Goal: Find contact information: Find contact information

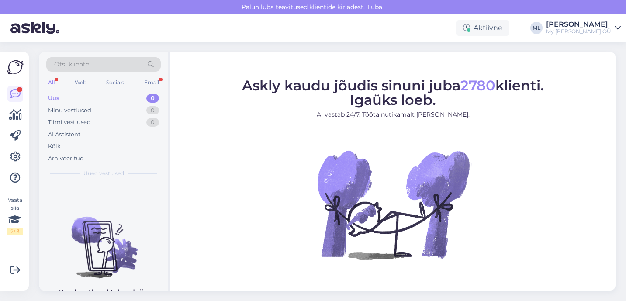
click at [55, 76] on div "Otsi kliente" at bounding box center [103, 67] width 114 height 20
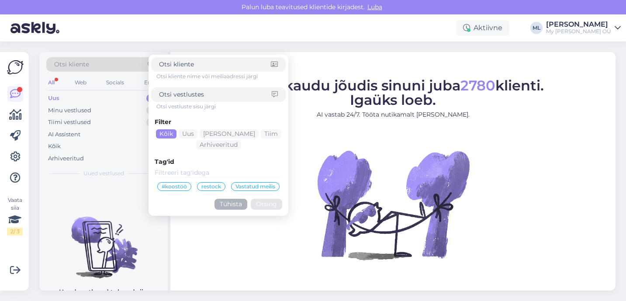
click at [54, 96] on div "Uus" at bounding box center [53, 98] width 11 height 9
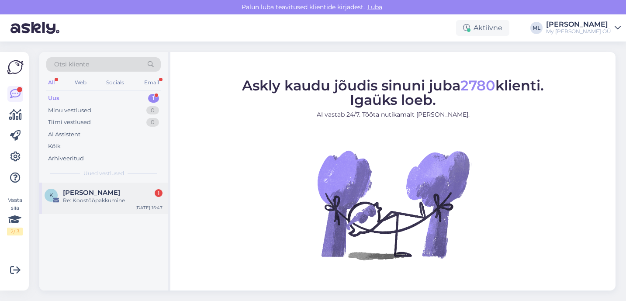
click at [86, 186] on div "K [PERSON_NAME] 1 Re: Koostööpakkumine [DATE] 15:47" at bounding box center [103, 197] width 128 height 31
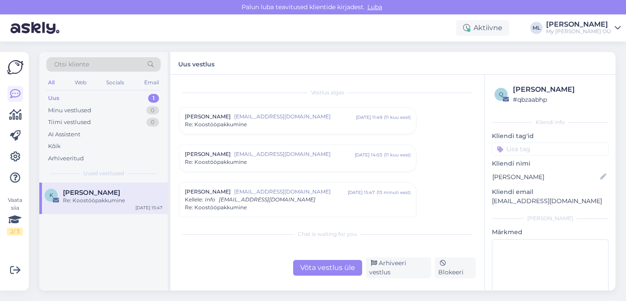
click at [76, 211] on div "K [PERSON_NAME] Re: Koostööpakkumine [DATE] 15:47" at bounding box center [103, 197] width 128 height 31
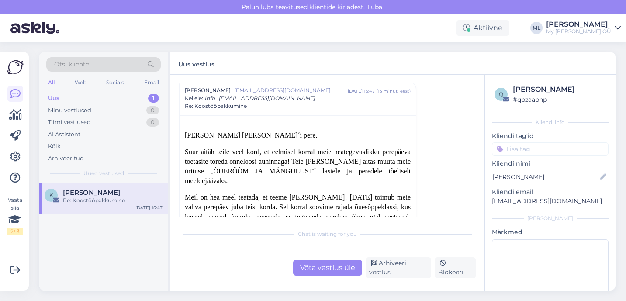
scroll to position [102, 0]
click at [88, 110] on div "Minu vestlused" at bounding box center [69, 110] width 43 height 9
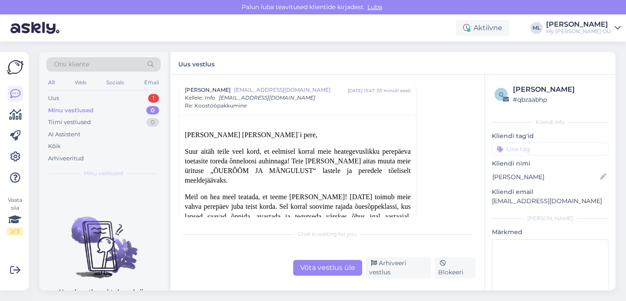
click at [88, 66] on span "Otsi kliente" at bounding box center [71, 64] width 35 height 9
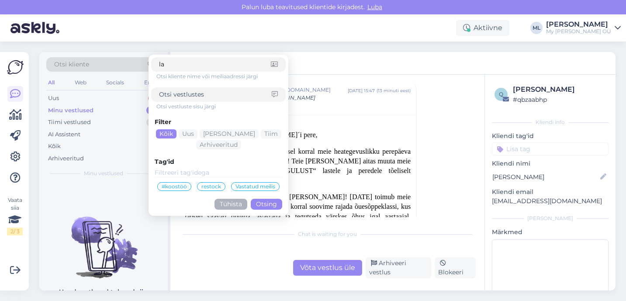
type input "l"
click at [192, 90] on input at bounding box center [215, 94] width 113 height 9
type input "[PERSON_NAME]"
click button "Otsing" at bounding box center [266, 204] width 31 height 11
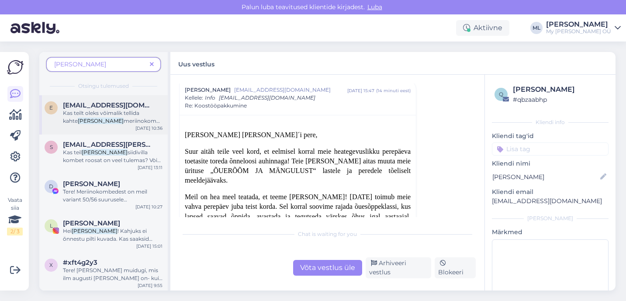
click at [111, 121] on span "meriinokombet suuruses 50/56" at bounding box center [114, 124] width 102 height 14
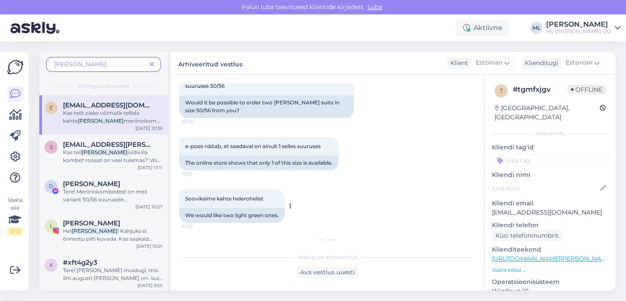
scroll to position [169, 0]
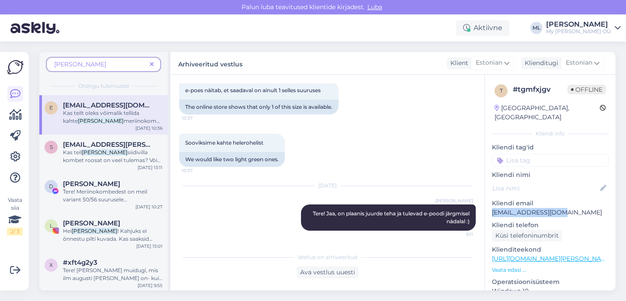
drag, startPoint x: 564, startPoint y: 202, endPoint x: 491, endPoint y: 205, distance: 73.0
click at [491, 205] on div "t # tgmfxjgv Offline [GEOGRAPHIC_DATA], [GEOGRAPHIC_DATA] Kliendi info Kliendi …" at bounding box center [550, 259] width 131 height 368
copy p "[EMAIL_ADDRESS][DOMAIN_NAME]"
click at [151, 64] on icon at bounding box center [152, 65] width 4 height 6
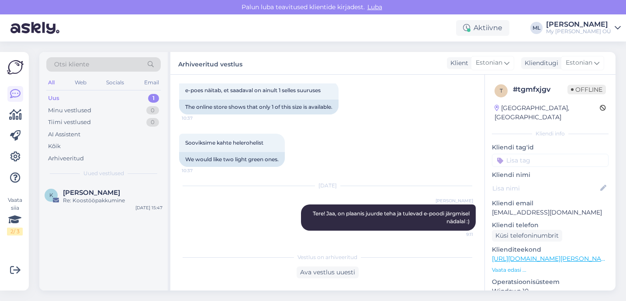
click at [61, 91] on div "Otsi kliente All Web Socials Email Uus 1 Minu vestlused 0 Tiimi vestlused 0 AI …" at bounding box center [103, 117] width 128 height 131
click at [56, 95] on div "Uus" at bounding box center [53, 98] width 11 height 9
